Goal: Task Accomplishment & Management: Manage account settings

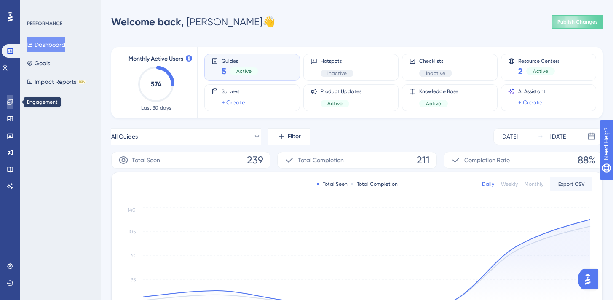
click at [13, 105] on icon at bounding box center [10, 102] width 7 height 7
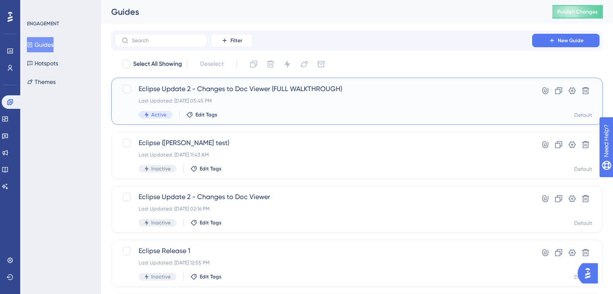
click at [250, 109] on div "Eclipse Update 2 - Changes to Doc Viewer (FULL WALKTHROUGH) Last Updated: Sep 2…" at bounding box center [324, 101] width 370 height 35
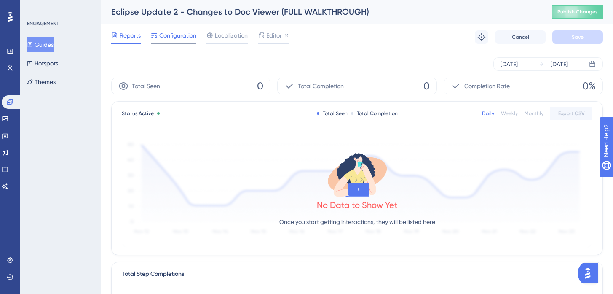
click at [172, 37] on span "Configuration" at bounding box center [177, 35] width 37 height 10
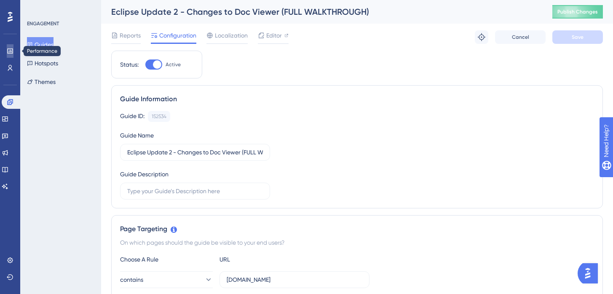
click at [10, 51] on icon at bounding box center [10, 51] width 7 height 7
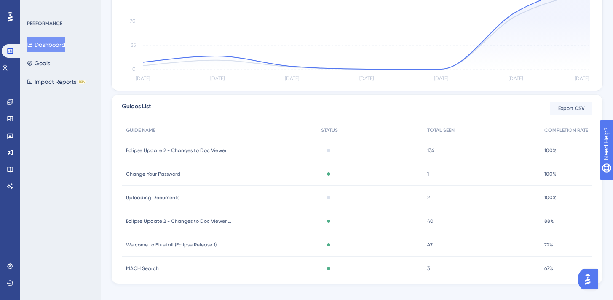
scroll to position [246, 0]
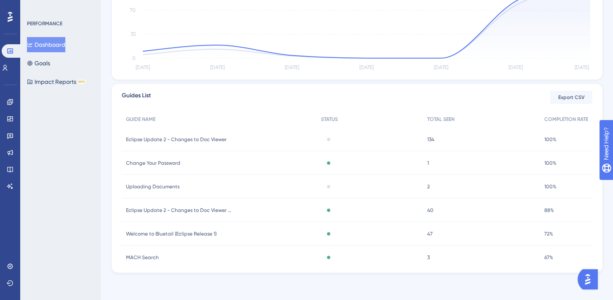
click at [427, 209] on span "40" at bounding box center [430, 210] width 6 height 7
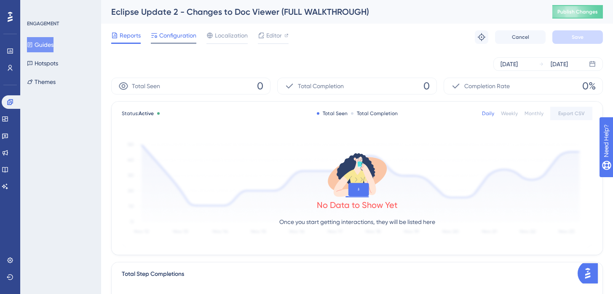
click at [178, 41] on div "Configuration" at bounding box center [174, 36] width 46 height 13
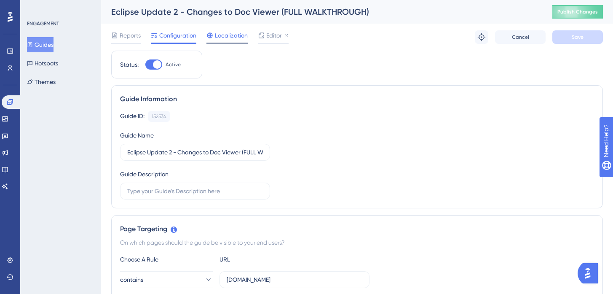
click at [228, 39] on span "Localization" at bounding box center [231, 35] width 33 height 10
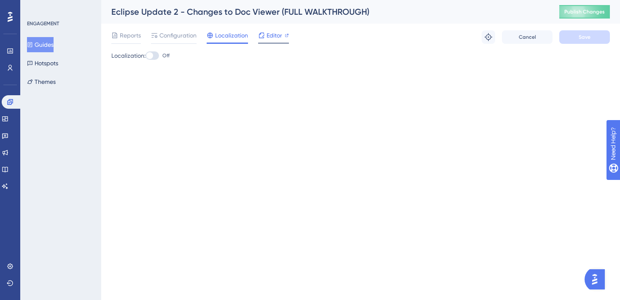
click at [272, 40] on div "Editor" at bounding box center [273, 36] width 31 height 13
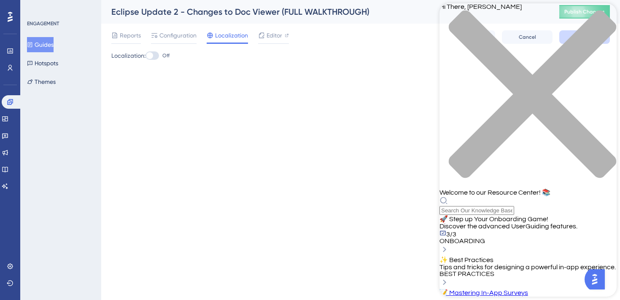
click at [497, 48] on div "Hi There, Rachel 👋 Welcome to our Resource Center! 📚" at bounding box center [527, 109] width 177 height 212
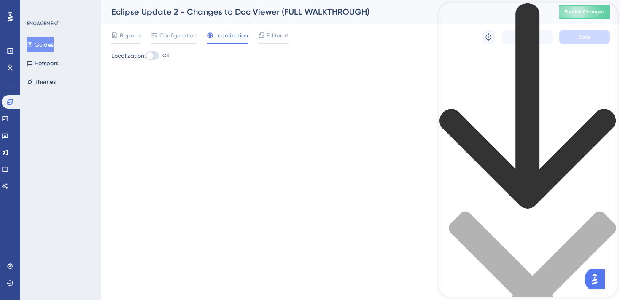
type input "not showing up"
click at [603, 211] on div "close resource center" at bounding box center [527, 300] width 177 height 178
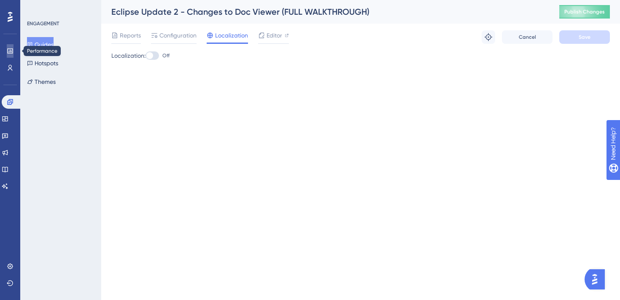
click at [7, 50] on icon at bounding box center [10, 51] width 7 height 7
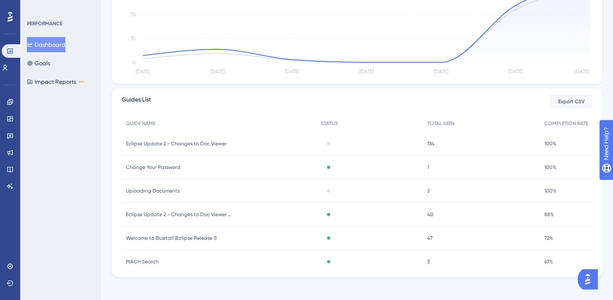
scroll to position [246, 0]
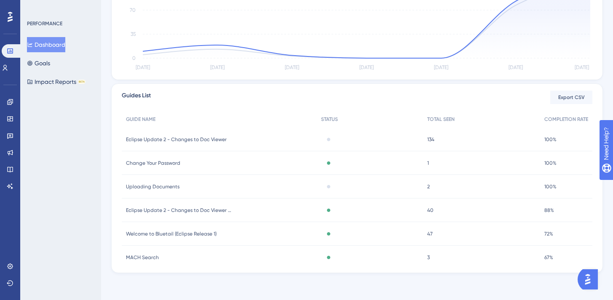
click at [196, 206] on div "Eclipse Update 2 - Changes to Doc Viewer (FULL WALKTHROUGH) Eclipse Update 2 - …" at bounding box center [219, 211] width 195 height 24
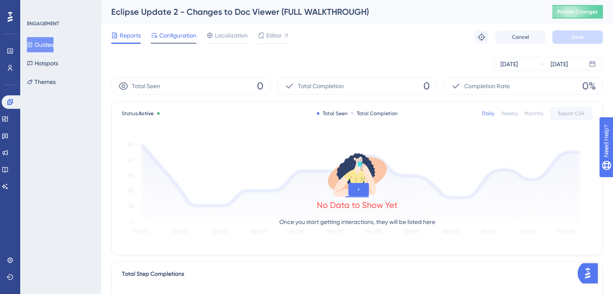
click at [180, 40] on div "Configuration" at bounding box center [174, 36] width 46 height 13
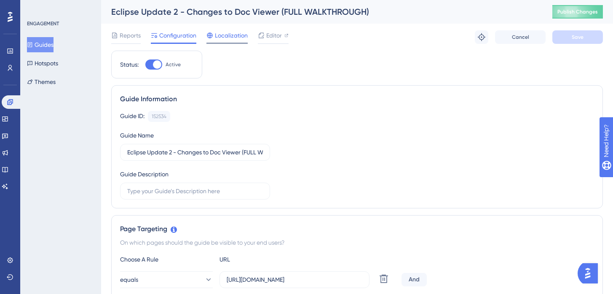
click at [234, 43] on div at bounding box center [227, 43] width 41 height 1
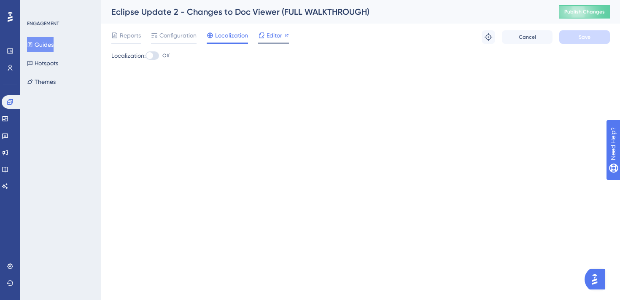
click at [273, 40] on span "Editor" at bounding box center [274, 35] width 16 height 10
click at [269, 32] on span "Editor" at bounding box center [274, 35] width 16 height 10
click at [180, 39] on span "Configuration" at bounding box center [177, 35] width 37 height 10
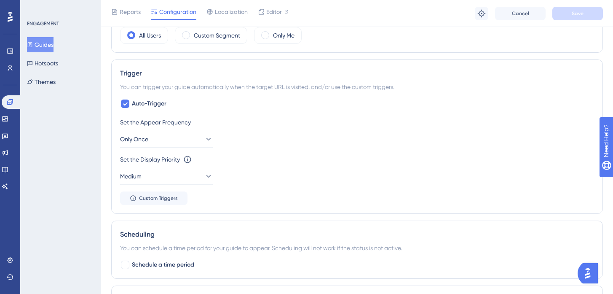
scroll to position [398, 0]
click at [153, 101] on span "Auto-Trigger" at bounding box center [149, 102] width 35 height 10
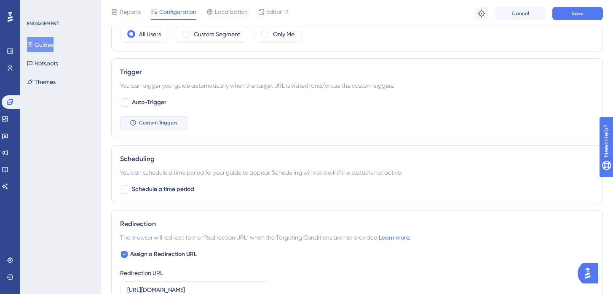
click at [157, 121] on span "Custom Triggers" at bounding box center [158, 122] width 39 height 7
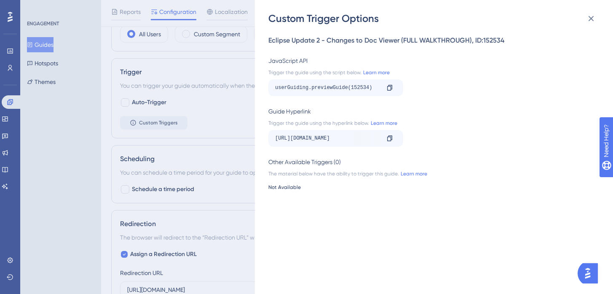
click at [145, 103] on div "Custom Trigger Options Eclipse Update 2 - Changes to Doc Viewer (FULL WALKTHROU…" at bounding box center [306, 147] width 613 height 294
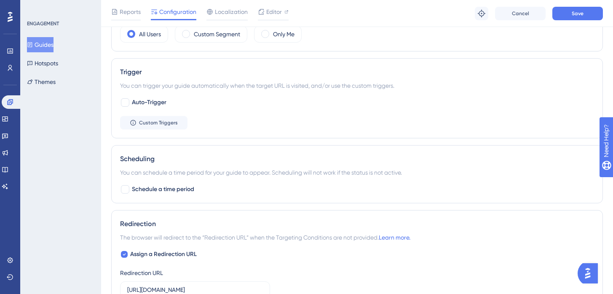
click at [145, 103] on span "Auto-Trigger" at bounding box center [149, 102] width 35 height 10
checkbox input "true"
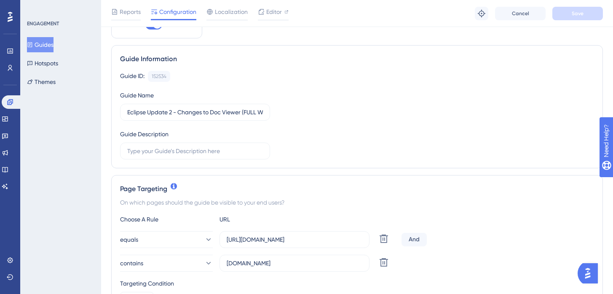
scroll to position [44, 0]
drag, startPoint x: 248, startPoint y: 240, endPoint x: 221, endPoint y: 240, distance: 27.4
click at [220, 240] on label "https://app.bluetail.aero/home/dashboard" at bounding box center [295, 238] width 150 height 17
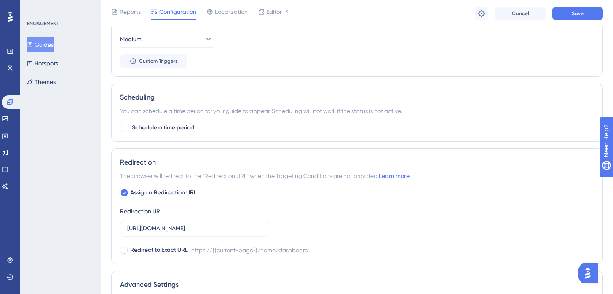
scroll to position [536, 0]
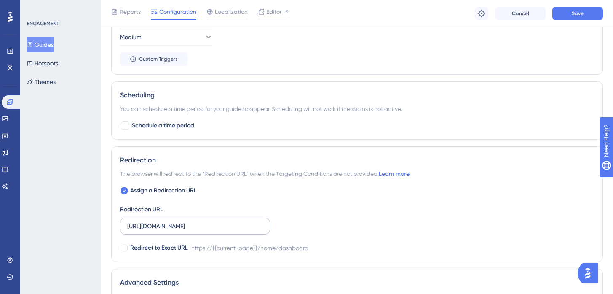
type input "app.bluetail.aero/home/dashboard"
drag, startPoint x: 150, startPoint y: 226, endPoint x: 105, endPoint y: 228, distance: 44.8
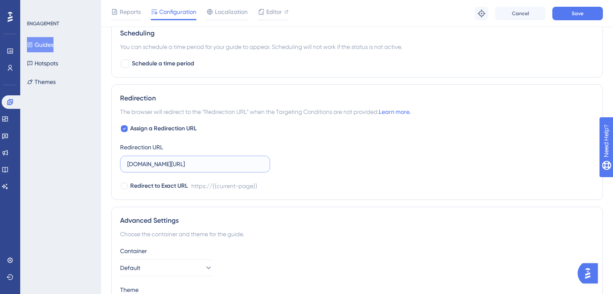
scroll to position [661, 0]
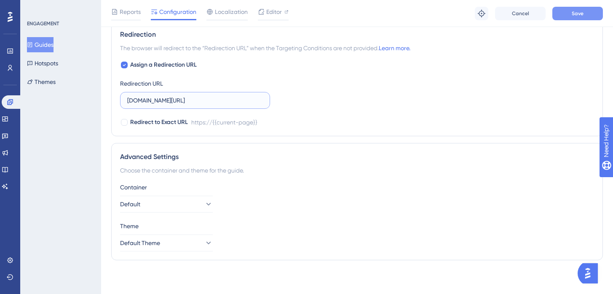
type input "app.bluetail.aero/home/dashboard"
click at [571, 13] on button "Save" at bounding box center [578, 13] width 51 height 13
click at [483, 11] on icon at bounding box center [482, 13] width 8 height 8
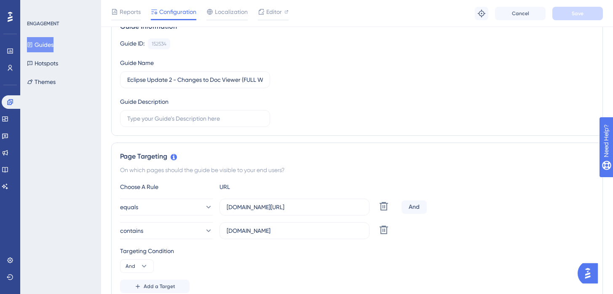
scroll to position [0, 0]
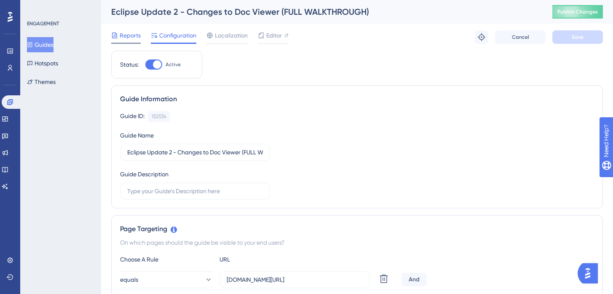
click at [122, 38] on span "Reports" at bounding box center [130, 35] width 21 height 10
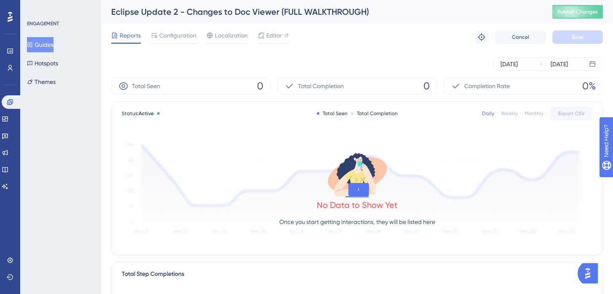
click at [44, 48] on button "Guides" at bounding box center [40, 44] width 27 height 15
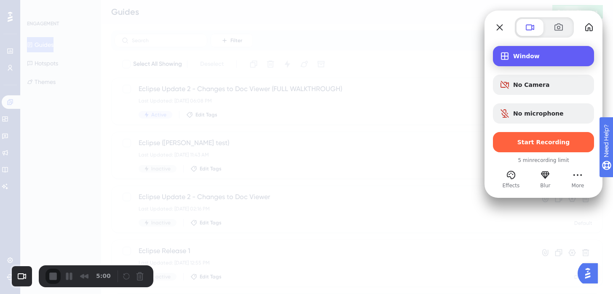
click at [532, 61] on div "Window" at bounding box center [543, 56] width 101 height 20
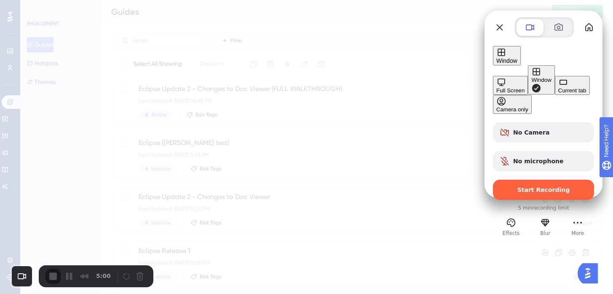
click at [558, 94] on div "Current tab" at bounding box center [572, 90] width 28 height 6
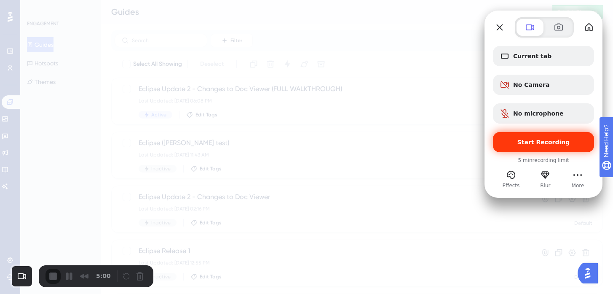
click at [542, 145] on div "Start Recording" at bounding box center [543, 142] width 101 height 20
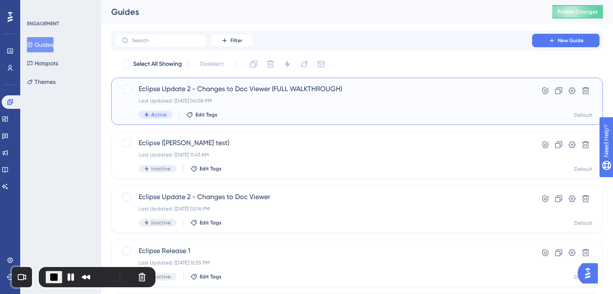
click at [309, 97] on div "Last Updated: Sep 23 2025, 06:08 PM" at bounding box center [324, 100] width 370 height 7
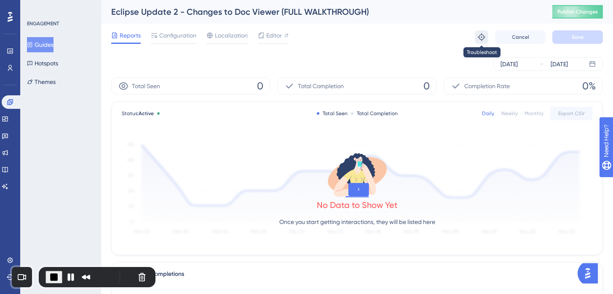
click at [479, 35] on icon at bounding box center [482, 37] width 8 height 8
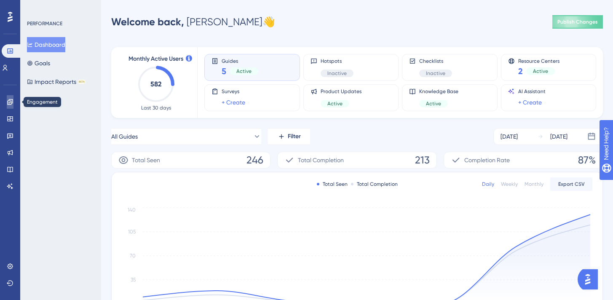
click at [7, 104] on link at bounding box center [10, 101] width 7 height 13
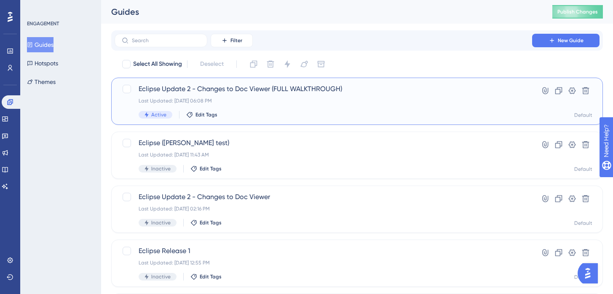
click at [288, 105] on div "Eclipse Update 2 - Changes to Doc Viewer (FULL WALKTHROUGH) Last Updated: Sep 2…" at bounding box center [324, 101] width 370 height 35
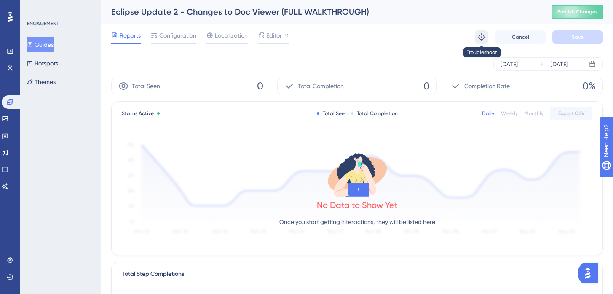
click at [483, 37] on icon at bounding box center [482, 37] width 8 height 8
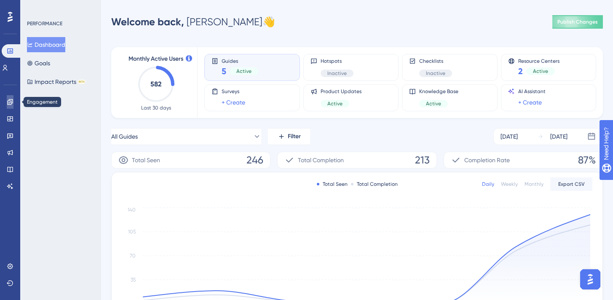
click at [8, 102] on icon at bounding box center [10, 102] width 7 height 7
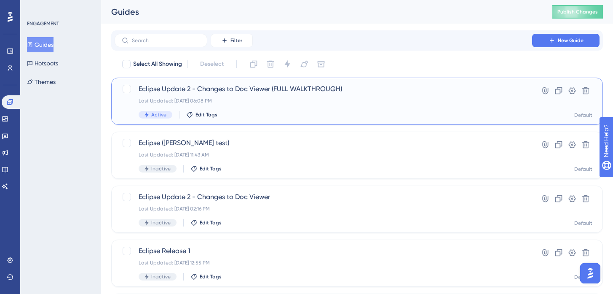
click at [317, 103] on div "Last Updated: Sep 23 2025, 06:08 PM" at bounding box center [324, 100] width 370 height 7
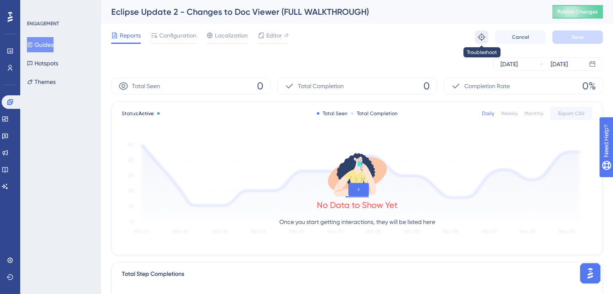
click at [484, 40] on icon at bounding box center [482, 37] width 8 height 8
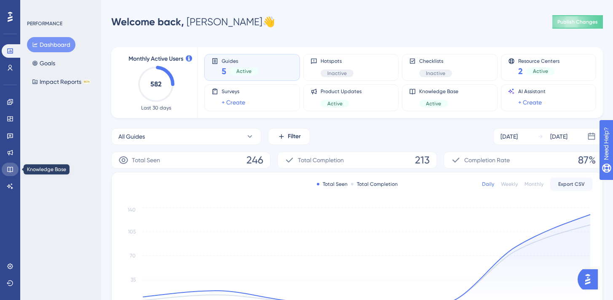
click at [12, 170] on icon at bounding box center [10, 169] width 7 height 7
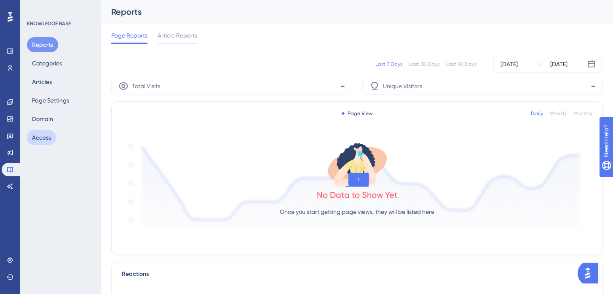
click at [48, 134] on button "Access" at bounding box center [41, 137] width 29 height 15
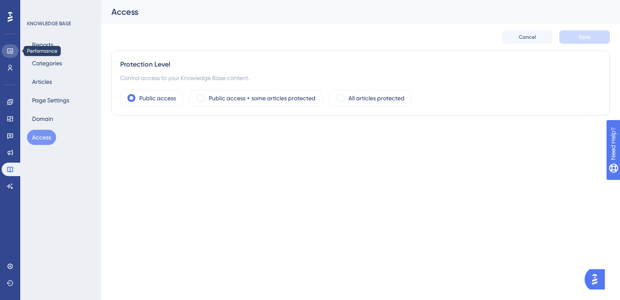
click at [11, 50] on icon at bounding box center [9, 50] width 5 height 5
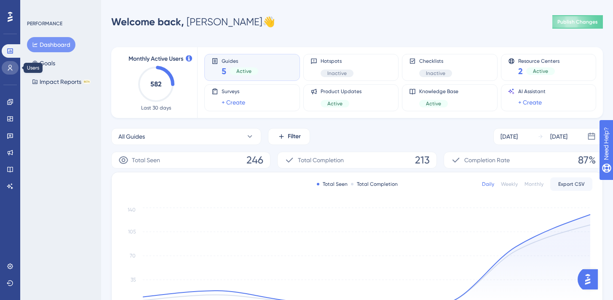
click at [10, 64] on link at bounding box center [10, 67] width 17 height 13
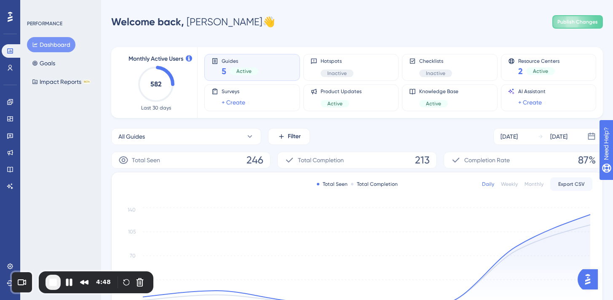
click at [51, 288] on button "End Recording" at bounding box center [53, 282] width 15 height 15
